Goal: Information Seeking & Learning: Learn about a topic

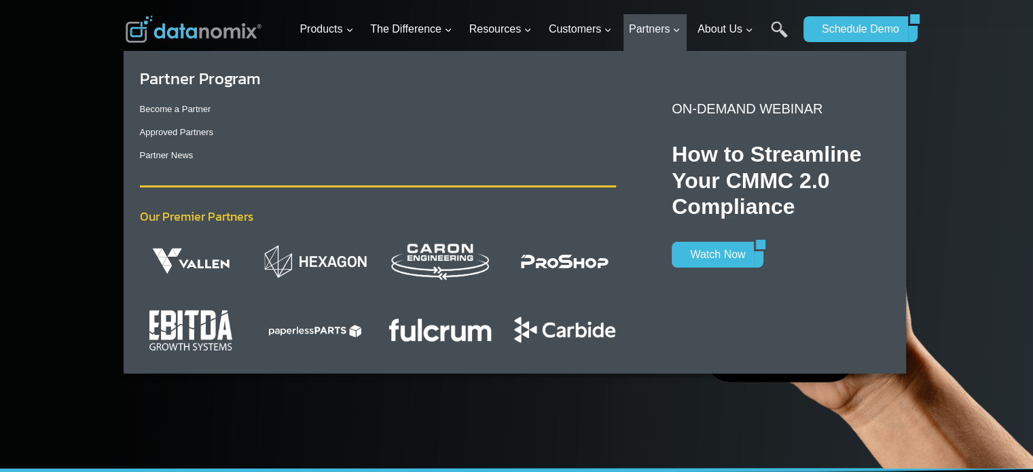
click at [342, 331] on img "Primary Navigation" at bounding box center [315, 329] width 103 height 35
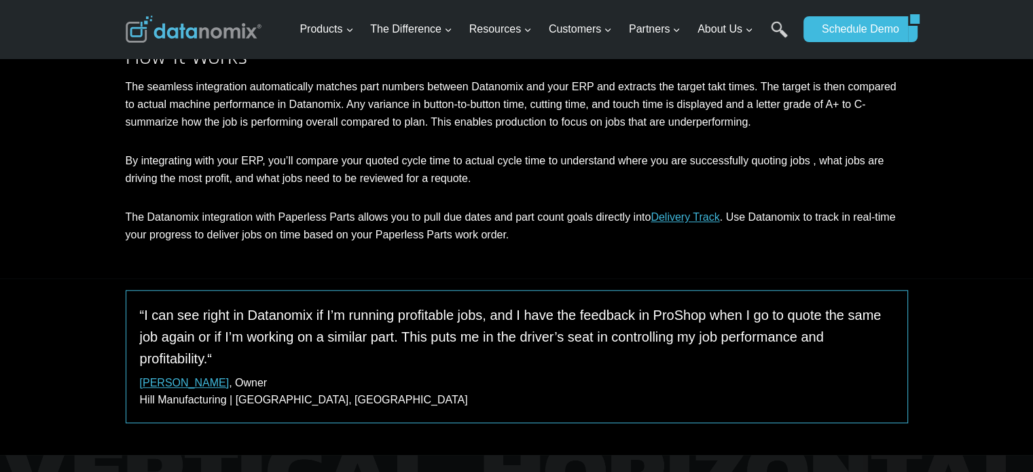
scroll to position [1222, 0]
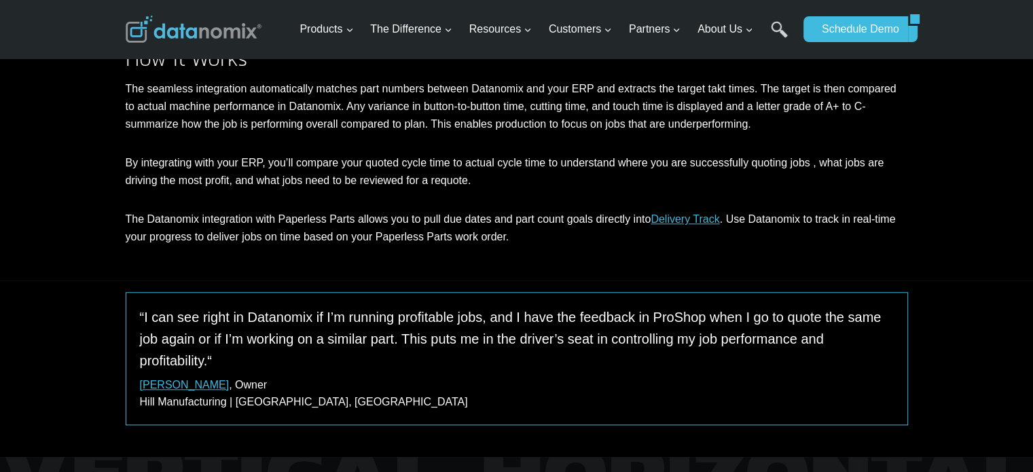
drag, startPoint x: 310, startPoint y: 177, endPoint x: 253, endPoint y: 172, distance: 57.2
click at [253, 172] on p "By integrating with your ERP, you’ll compare your quoted cycle time to actual c…" at bounding box center [517, 171] width 782 height 35
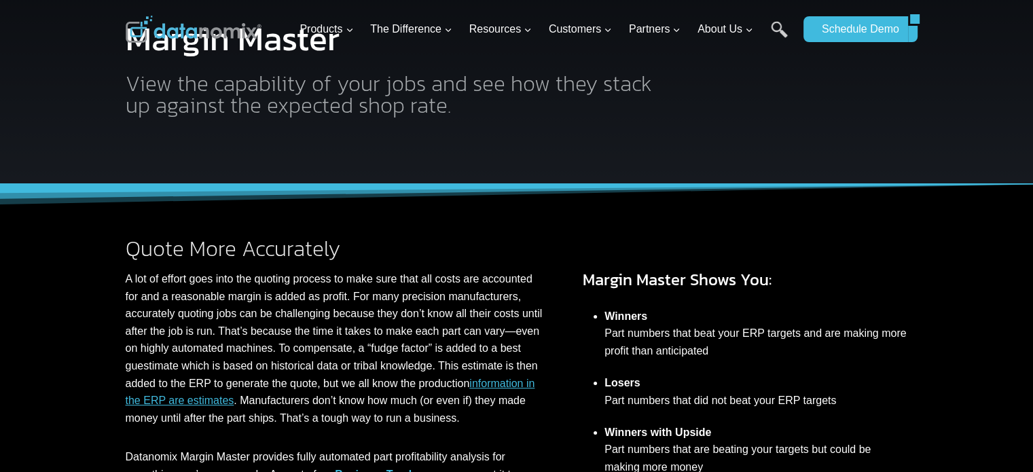
scroll to position [204, 0]
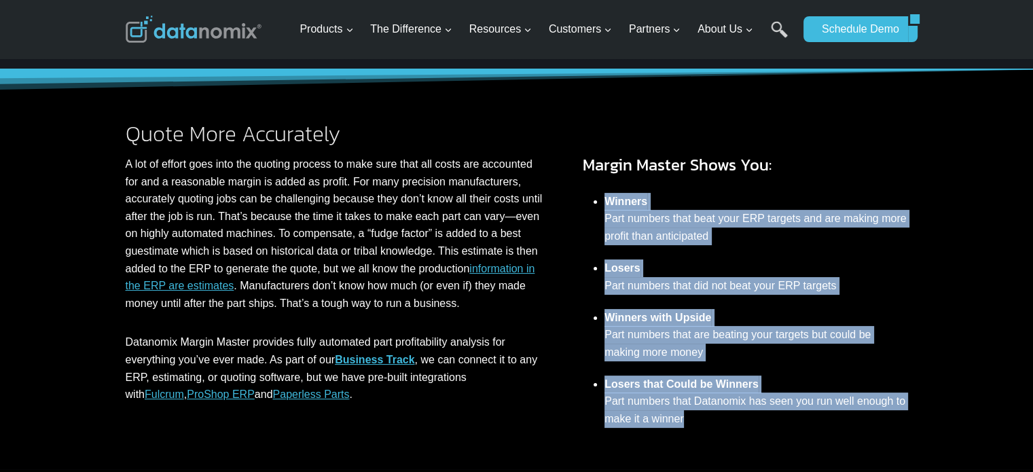
drag, startPoint x: 607, startPoint y: 208, endPoint x: 778, endPoint y: 412, distance: 265.5
click at [778, 412] on ul "Winners Part numbers that beat your ERP targets and are making more profit than…" at bounding box center [745, 309] width 325 height 249
copy ul "Winners Part numbers that beat your ERP targets and are making more profit than…"
